Goal: Find specific page/section: Find specific page/section

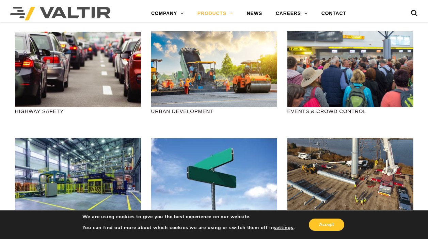
scroll to position [762, 0]
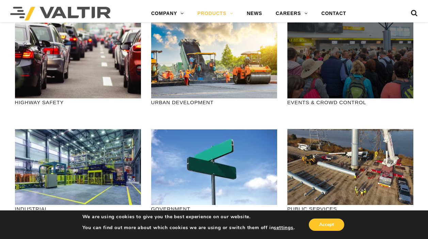
click at [324, 80] on div at bounding box center [350, 60] width 126 height 76
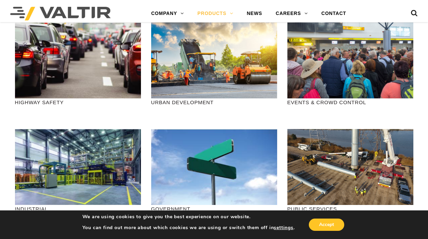
click at [328, 106] on p "EVENTS & CROWD CONTROL" at bounding box center [350, 102] width 126 height 8
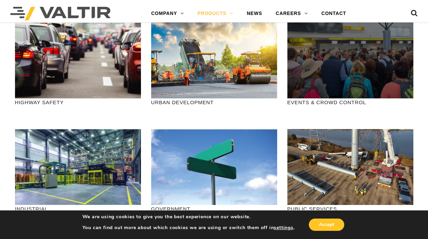
click at [351, 72] on div at bounding box center [350, 60] width 126 height 76
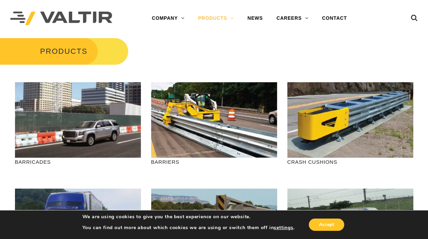
scroll to position [0, 0]
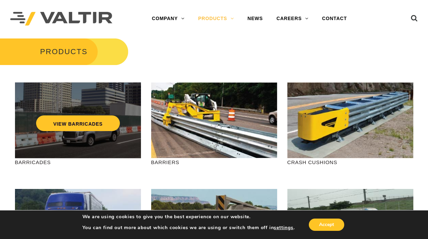
click at [63, 146] on div "VIEW BARRICADES" at bounding box center [78, 120] width 126 height 76
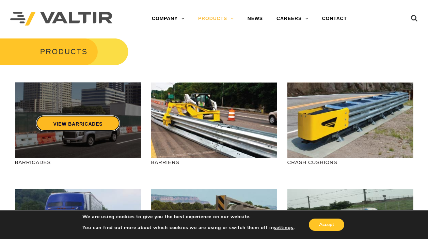
click at [73, 129] on link "VIEW BARRICADES" at bounding box center [77, 123] width 83 height 16
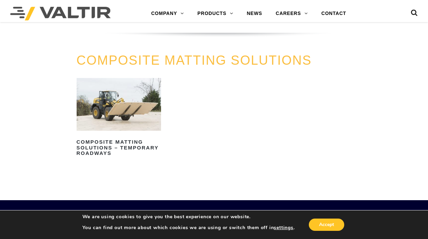
scroll to position [696, 0]
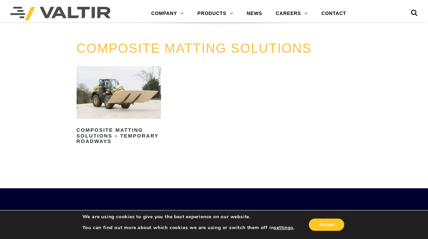
click at [127, 99] on img at bounding box center [119, 92] width 84 height 53
